Goal: Task Accomplishment & Management: Manage account settings

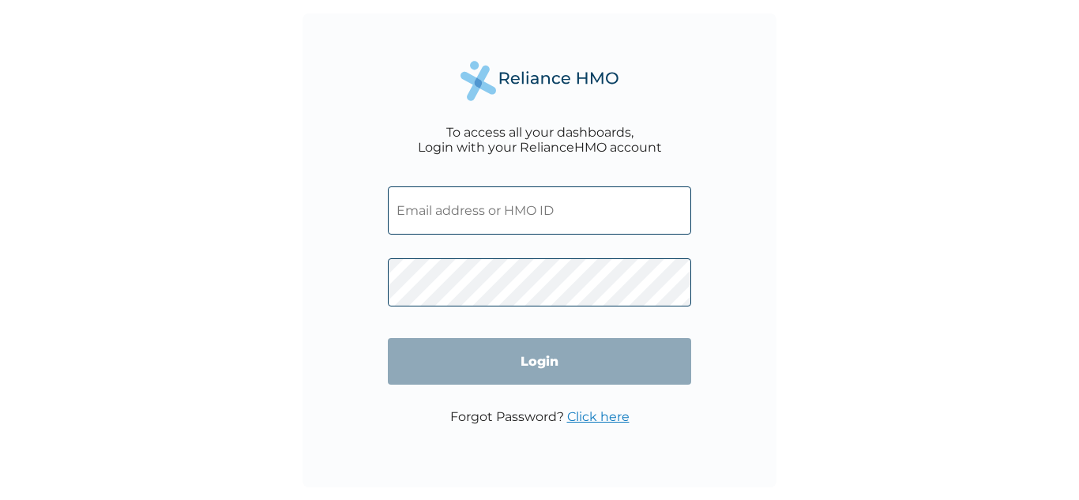
type input "biomax2209@gmail.com"
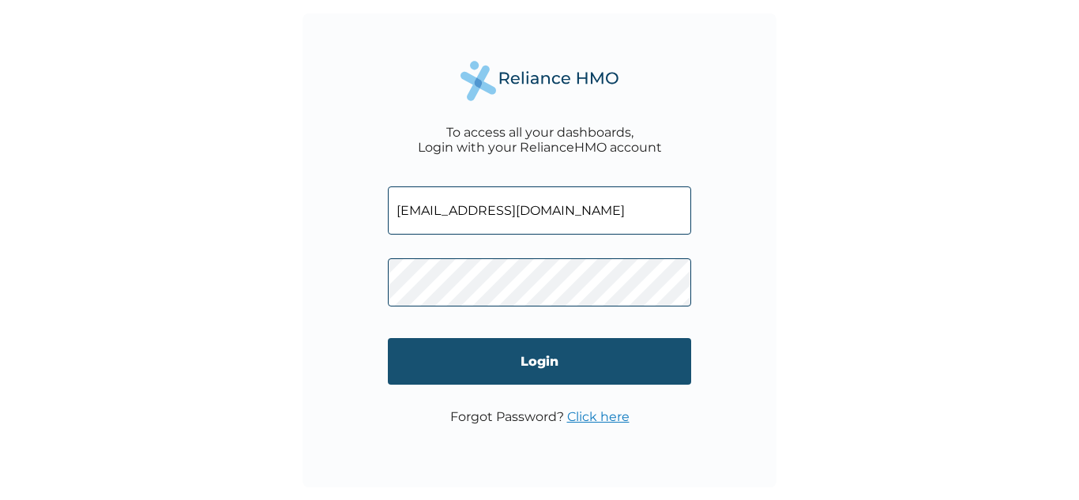
click at [666, 349] on input "Login" at bounding box center [539, 361] width 303 height 47
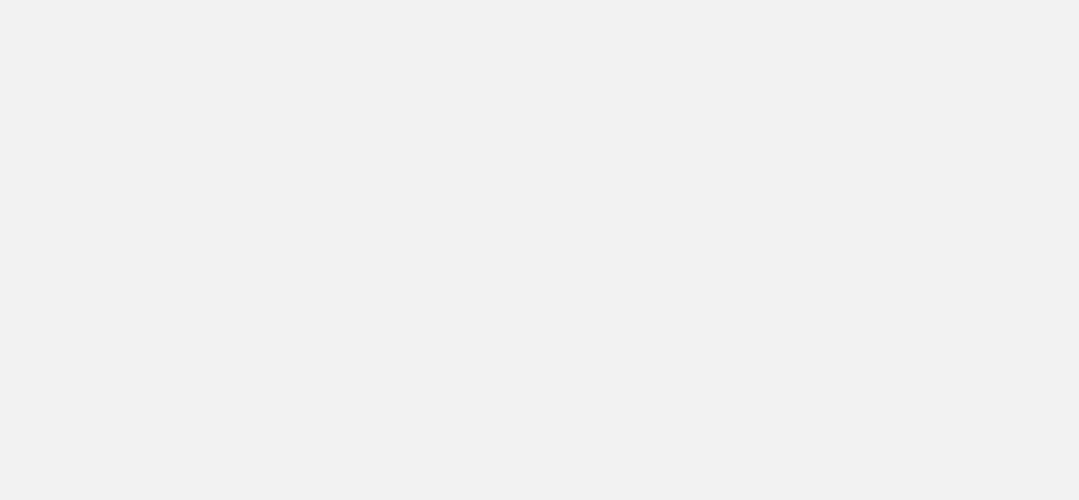
click at [987, 244] on div at bounding box center [539, 250] width 1079 height 500
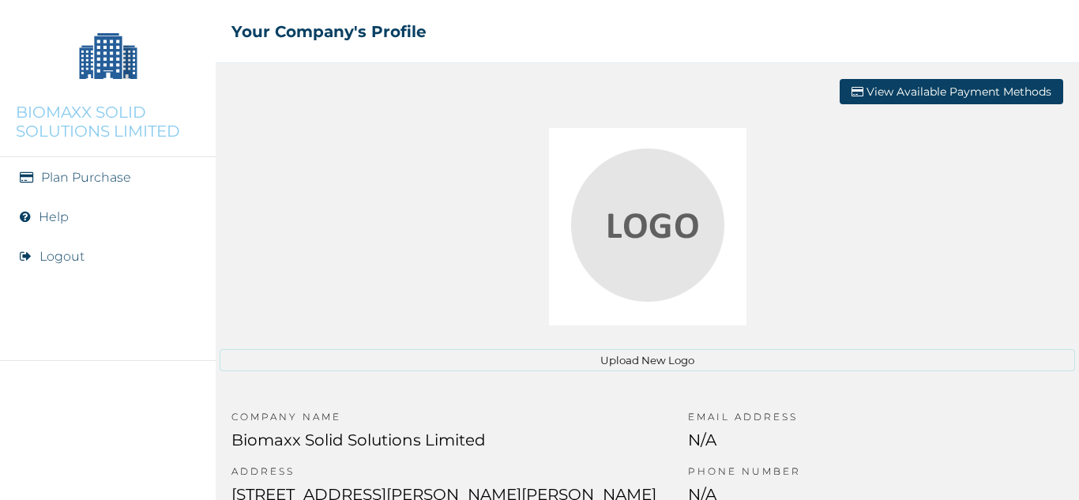
click at [650, 360] on button "Upload New Logo" at bounding box center [648, 360] width 856 height 22
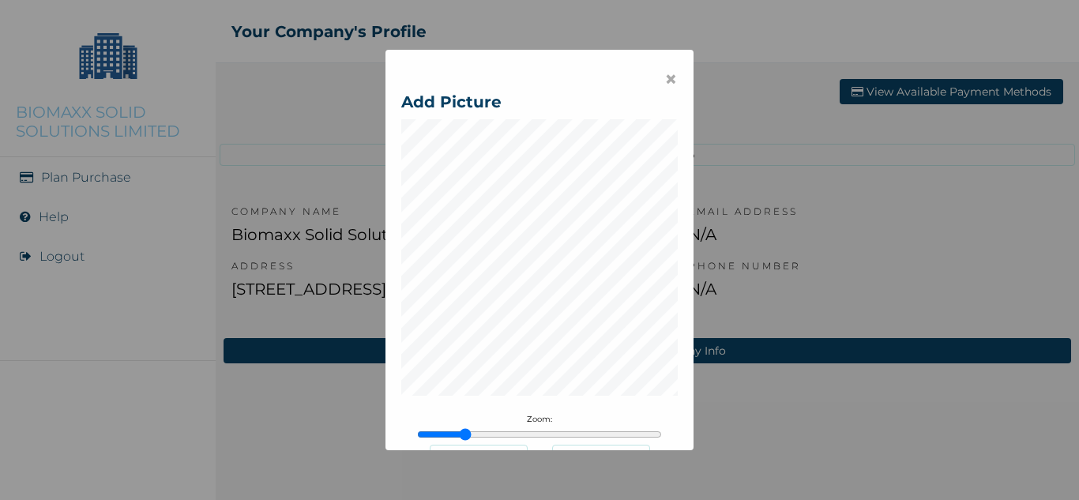
click at [460, 430] on input "range" at bounding box center [539, 434] width 245 height 13
drag, startPoint x: 468, startPoint y: 434, endPoint x: 437, endPoint y: 434, distance: 30.8
click at [437, 434] on input "range" at bounding box center [539, 434] width 245 height 13
click at [425, 434] on input "range" at bounding box center [539, 434] width 245 height 13
drag, startPoint x: 425, startPoint y: 434, endPoint x: 382, endPoint y: 436, distance: 42.7
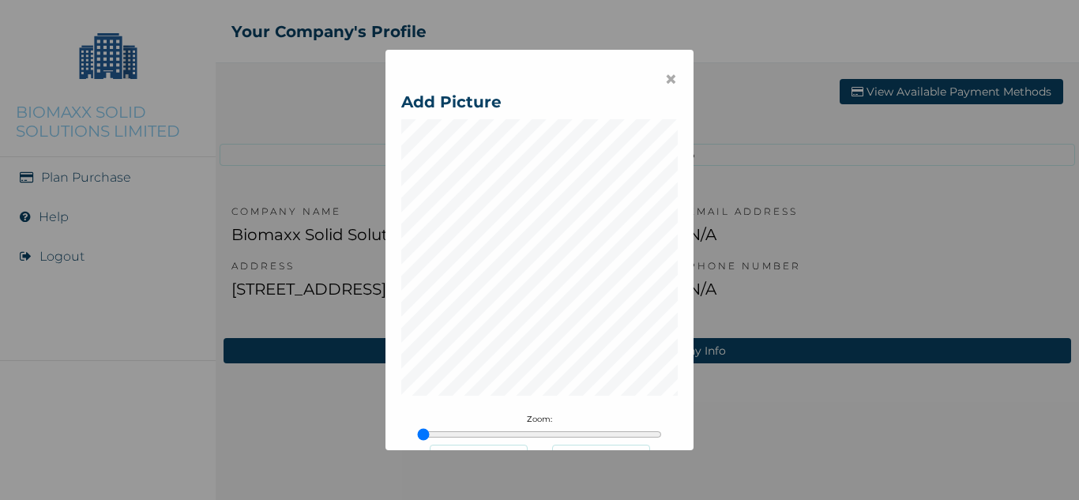
type input "1"
click at [417, 436] on input "range" at bounding box center [539, 434] width 245 height 13
click at [665, 76] on span "×" at bounding box center [671, 79] width 13 height 27
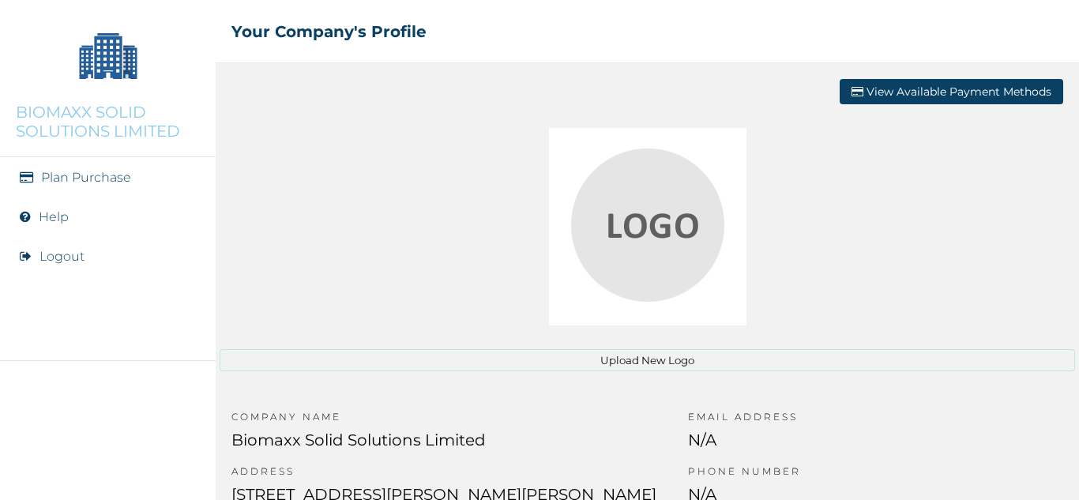
click at [645, 363] on button "Upload New Logo" at bounding box center [648, 360] width 856 height 22
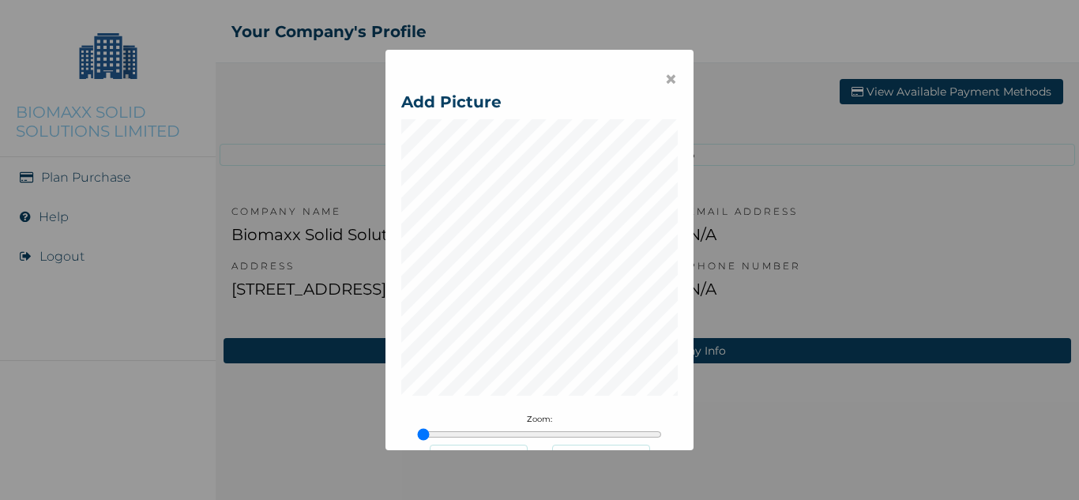
click at [529, 424] on p "Zoom:" at bounding box center [539, 419] width 245 height 10
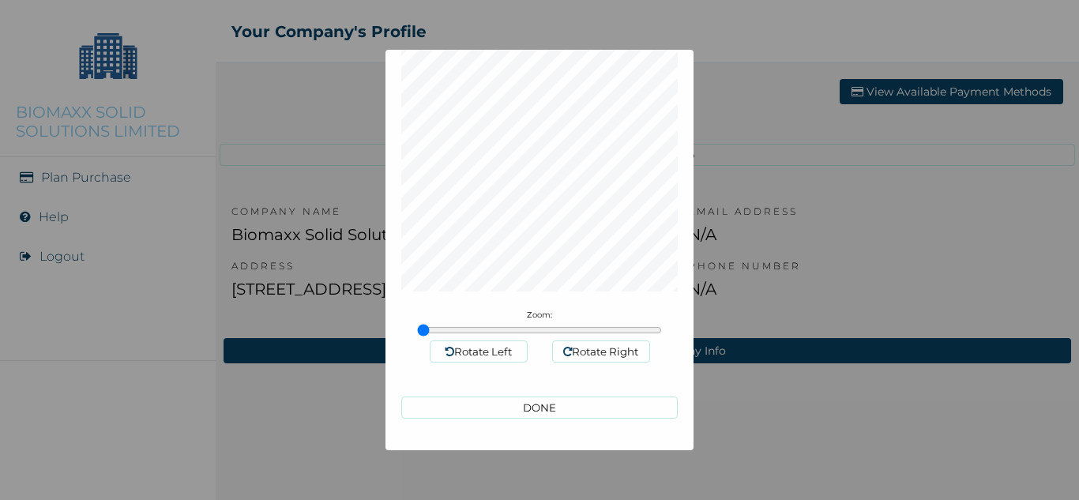
click at [534, 412] on button "DONE" at bounding box center [539, 408] width 277 height 22
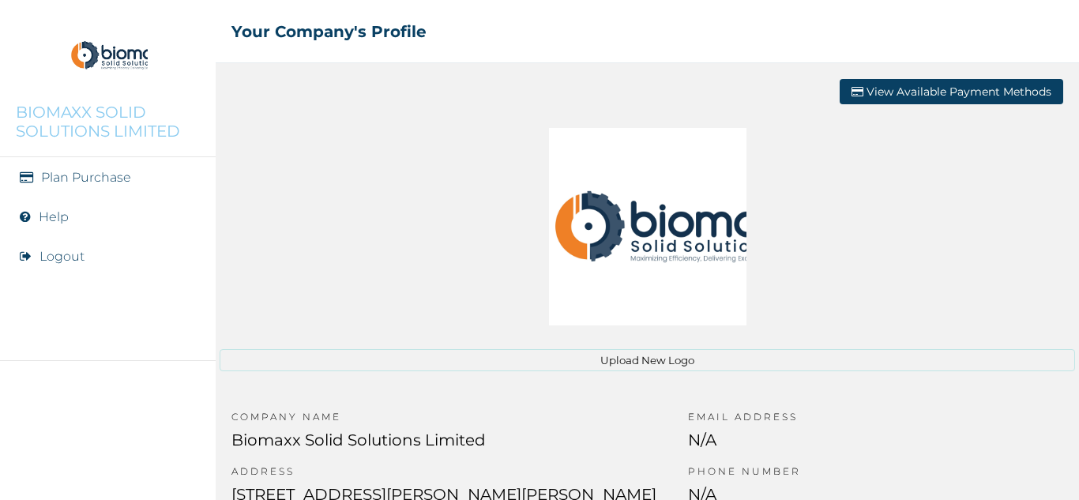
scroll to position [87, 0]
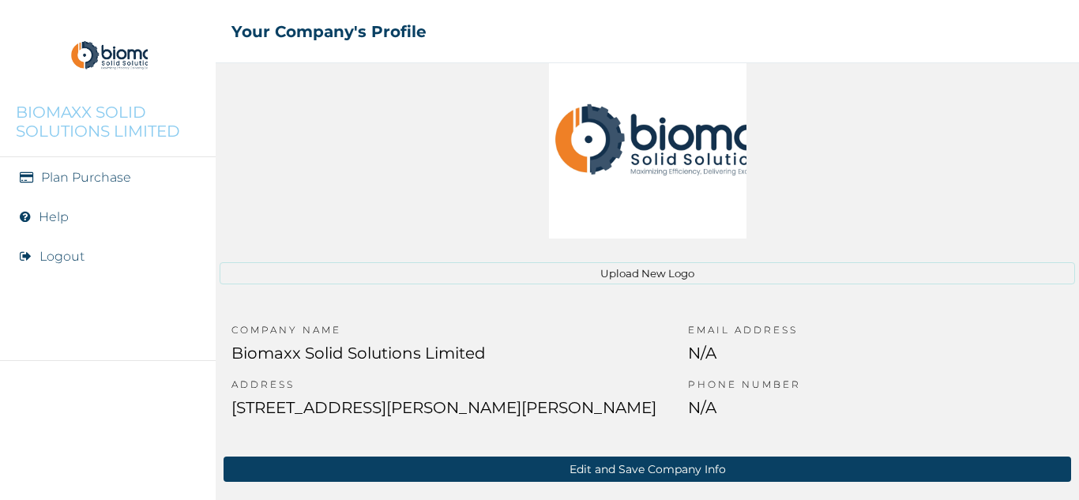
click at [623, 469] on button "Edit and Save Company Info" at bounding box center [648, 469] width 848 height 25
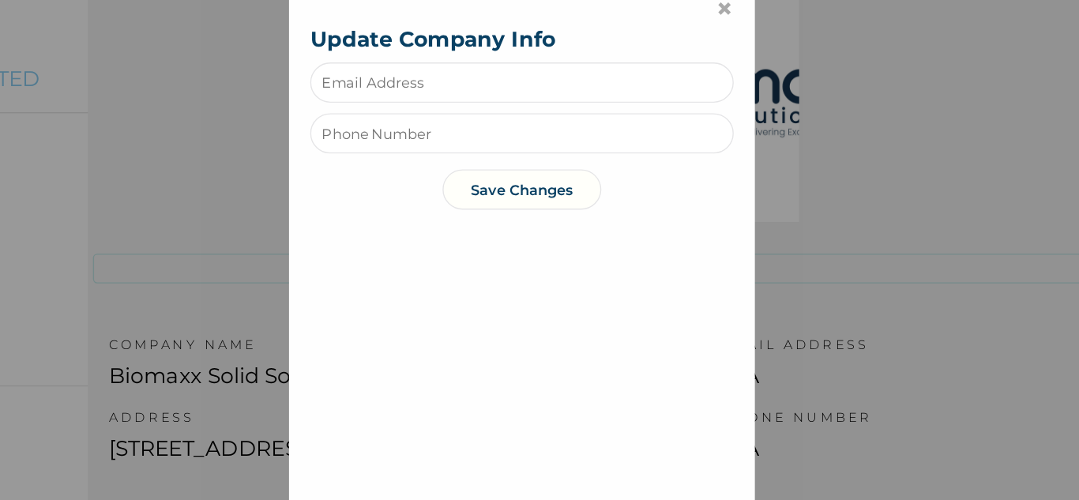
click at [487, 140] on input "text" at bounding box center [540, 134] width 316 height 30
type input "info@bsslltd.com"
click at [495, 176] on input "text" at bounding box center [540, 172] width 316 height 30
type input "08061203623"
click at [527, 214] on button "Save Changes" at bounding box center [539, 214] width 119 height 30
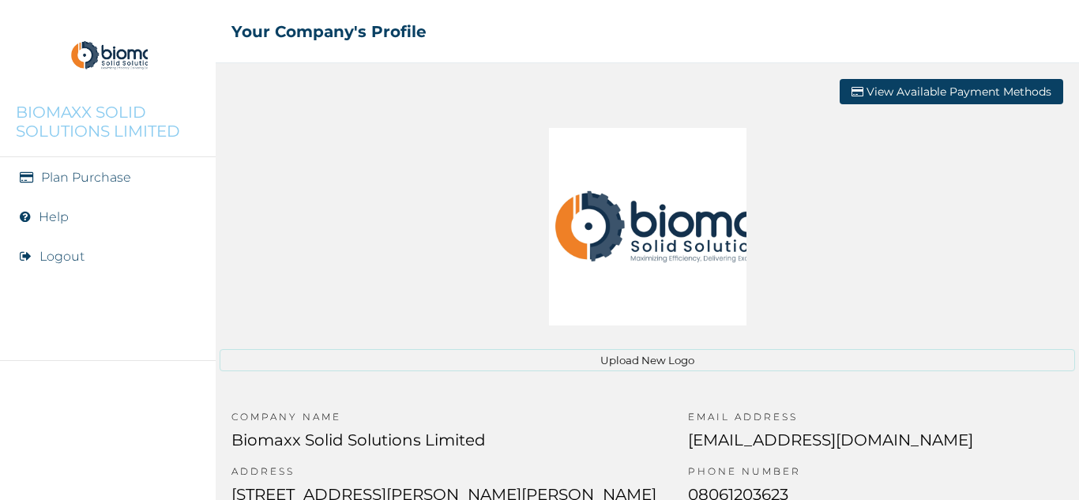
click at [829, 274] on div at bounding box center [648, 227] width 856 height 198
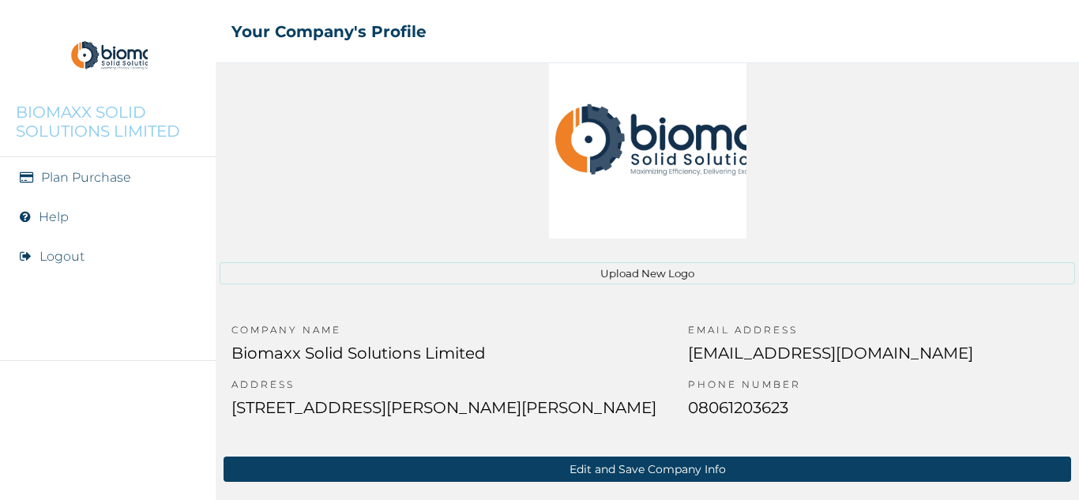
click at [81, 179] on link "Plan Purchase" at bounding box center [86, 177] width 90 height 15
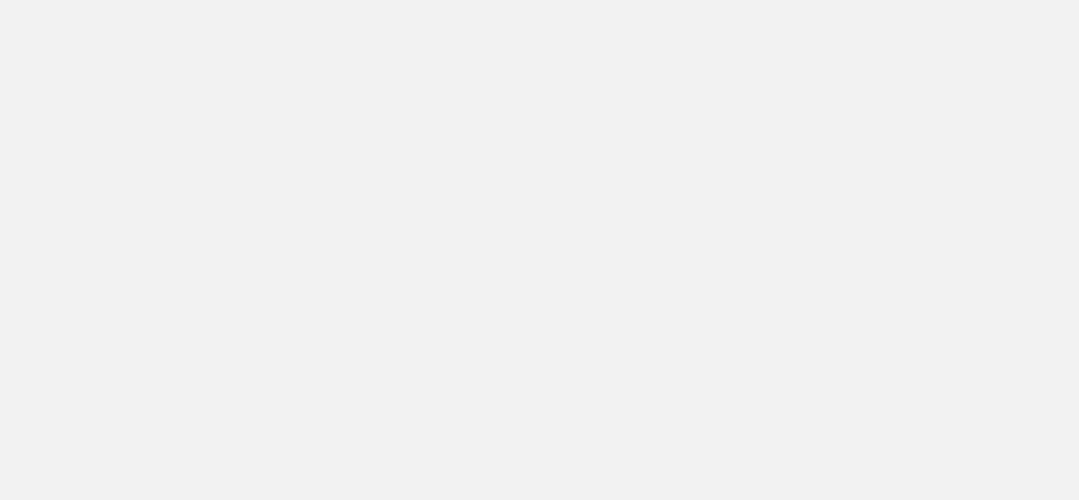
click at [401, 139] on div at bounding box center [539, 250] width 1079 height 500
click at [571, 209] on div at bounding box center [539, 250] width 1079 height 500
